Goal: Transaction & Acquisition: Download file/media

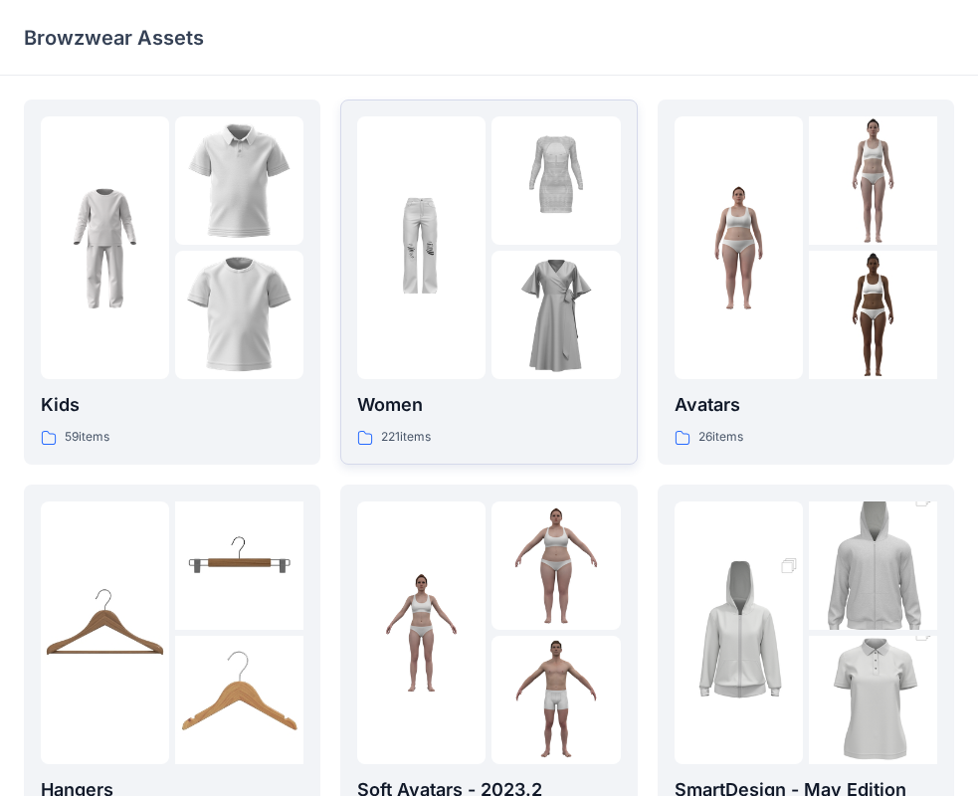
click at [489, 437] on div "221 items" at bounding box center [488, 437] width 263 height 21
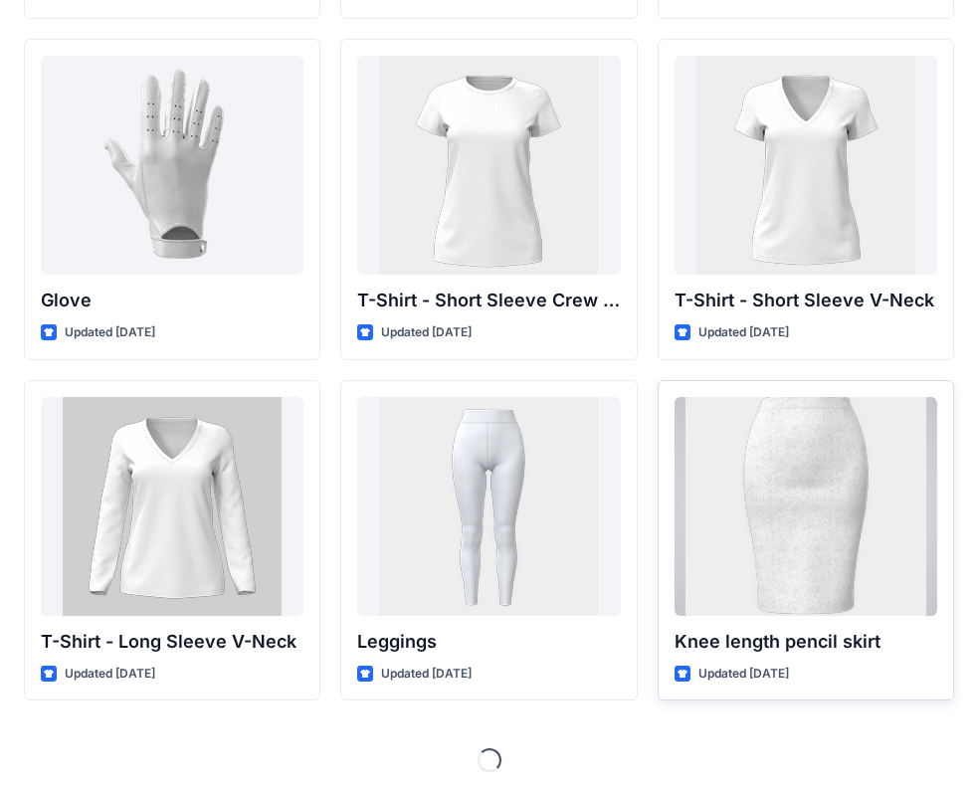
scroll to position [15533, 0]
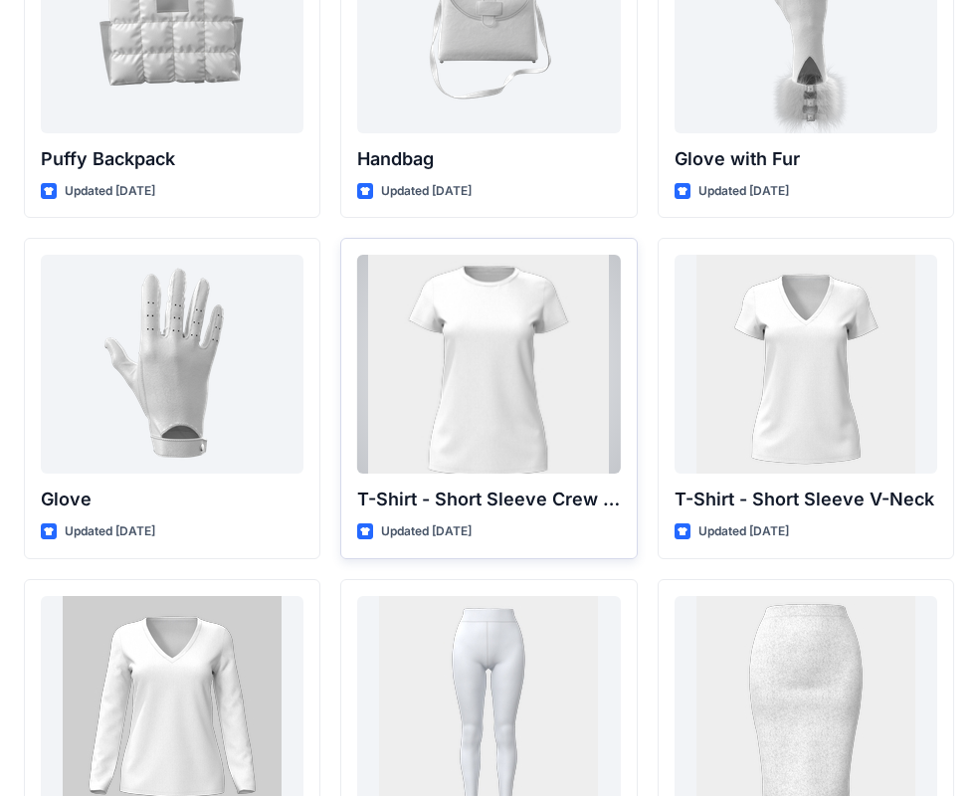
click at [543, 390] on div at bounding box center [488, 364] width 263 height 219
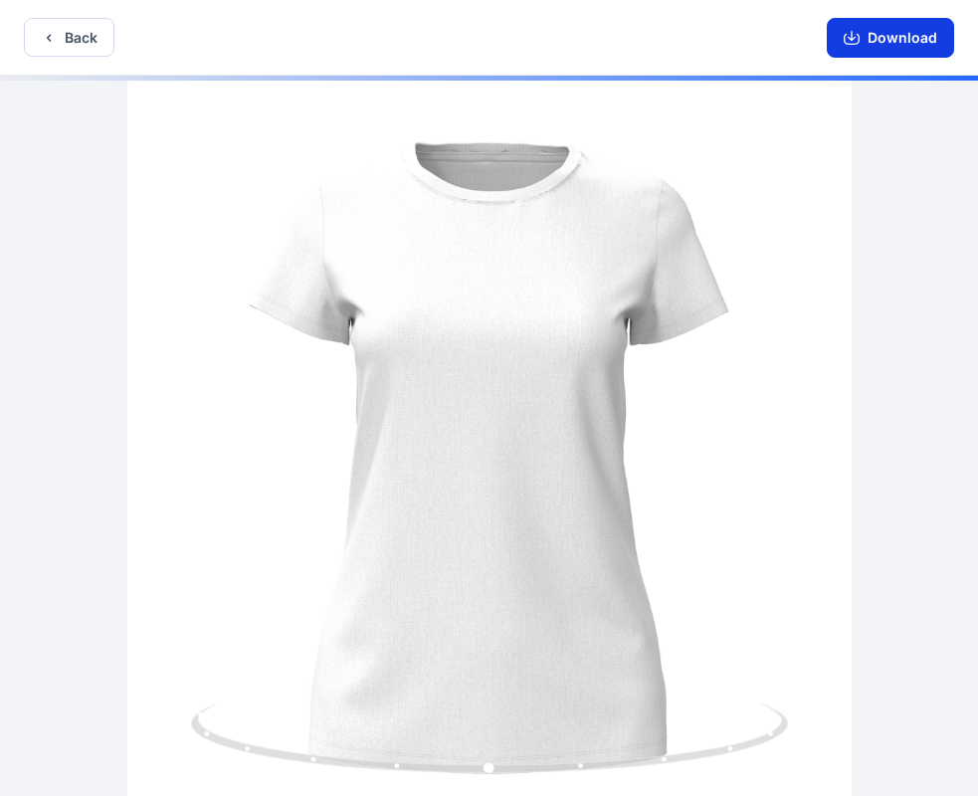
click at [873, 45] on button "Download" at bounding box center [889, 38] width 127 height 40
